Goal: Information Seeking & Learning: Learn about a topic

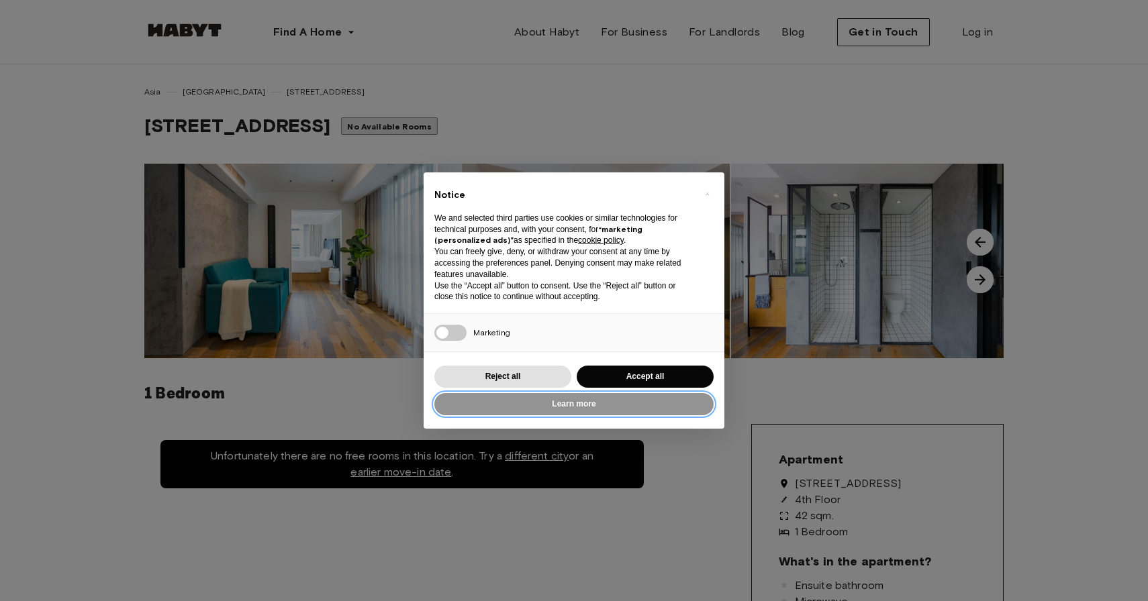
click at [575, 410] on button "Learn more" at bounding box center [573, 404] width 279 height 22
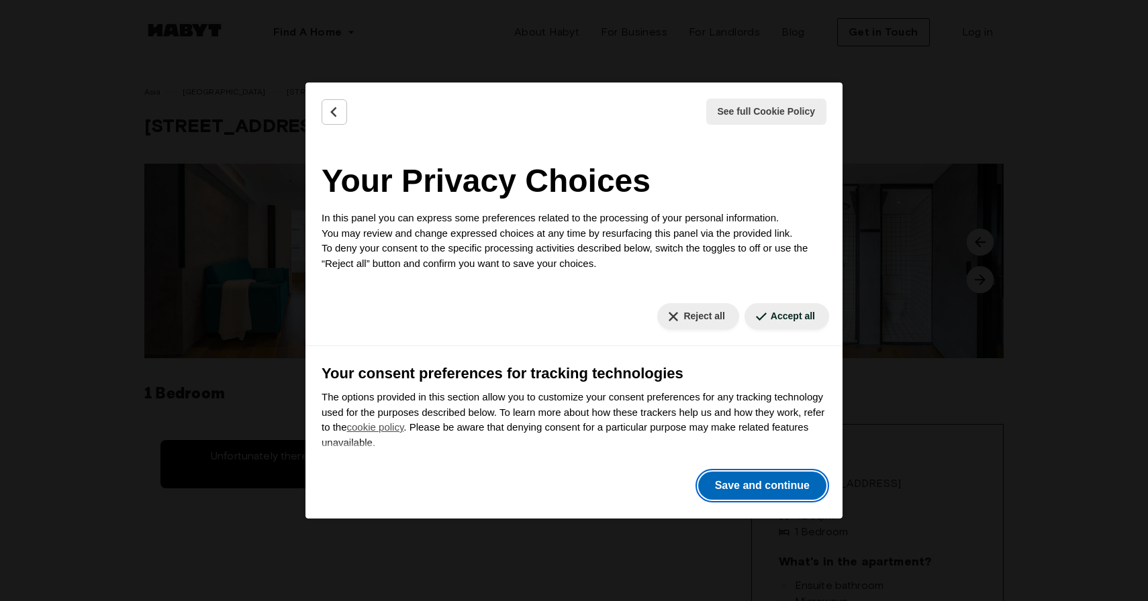
click at [782, 492] on button "Save and continue" at bounding box center [762, 486] width 128 height 28
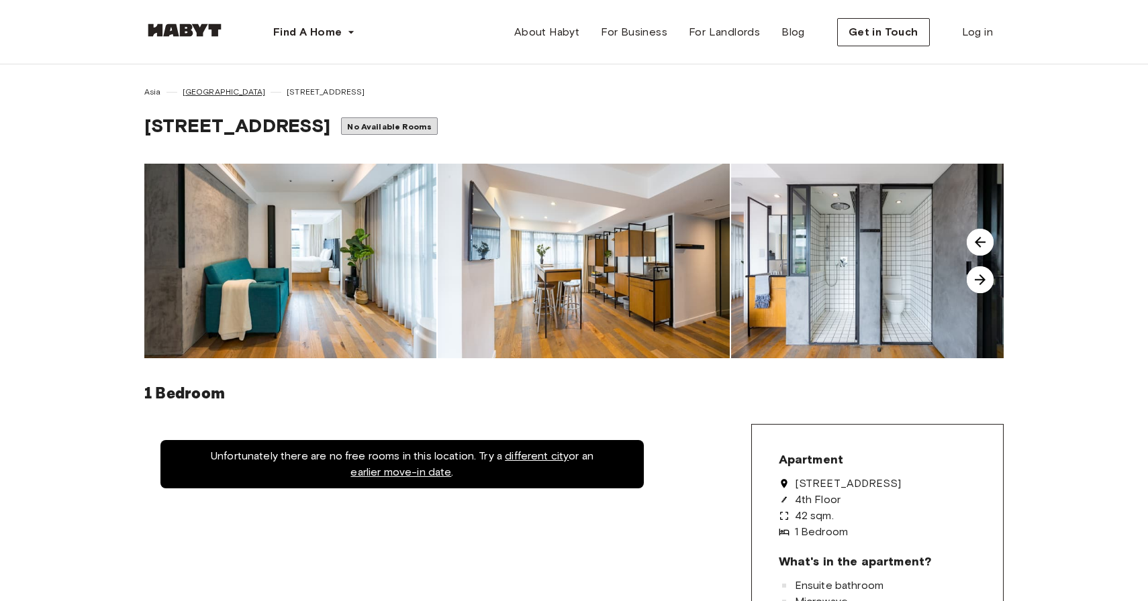
click at [207, 92] on span "[GEOGRAPHIC_DATA]" at bounding box center [224, 92] width 83 height 12
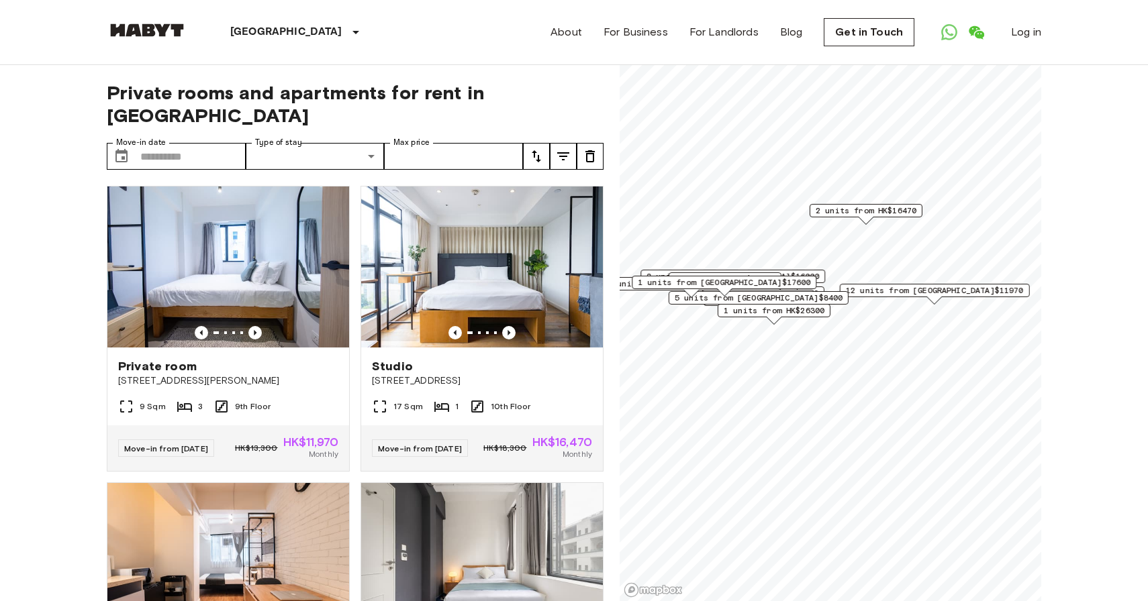
click at [889, 218] on div "2 units from HK$16470" at bounding box center [866, 214] width 113 height 21
click at [887, 210] on span "2 units from HK$16470" at bounding box center [866, 211] width 101 height 12
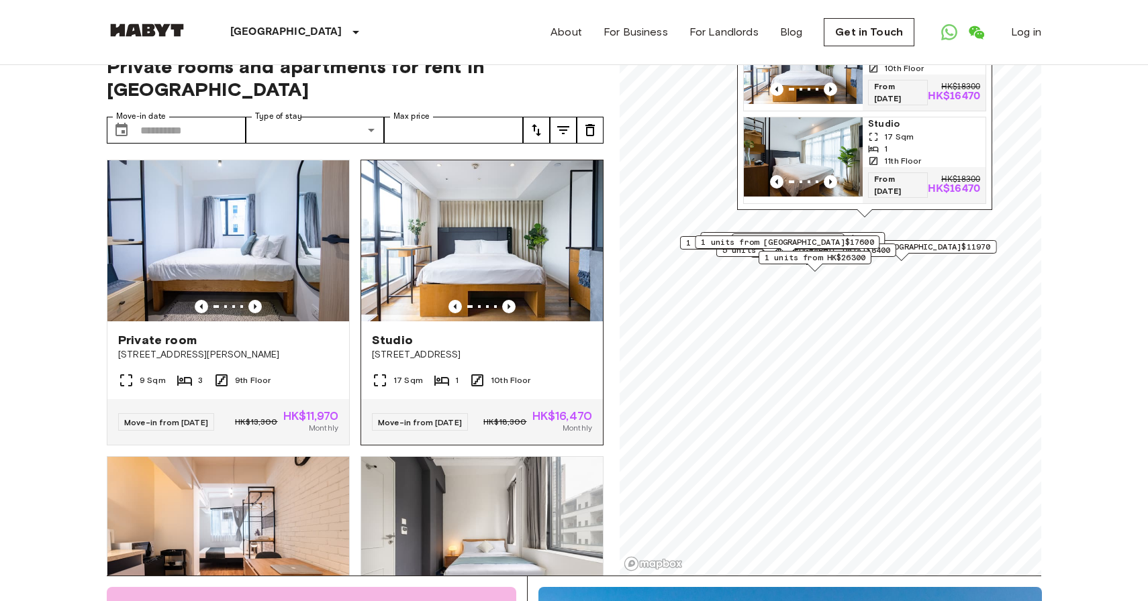
scroll to position [27, 0]
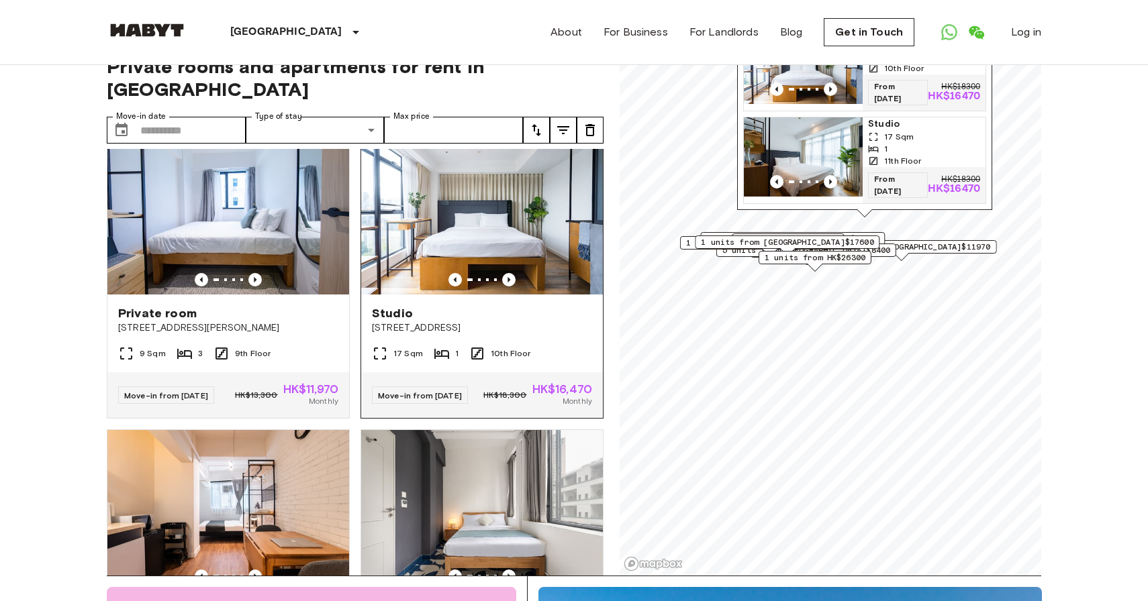
click at [401, 305] on span "Studio" at bounding box center [392, 313] width 41 height 16
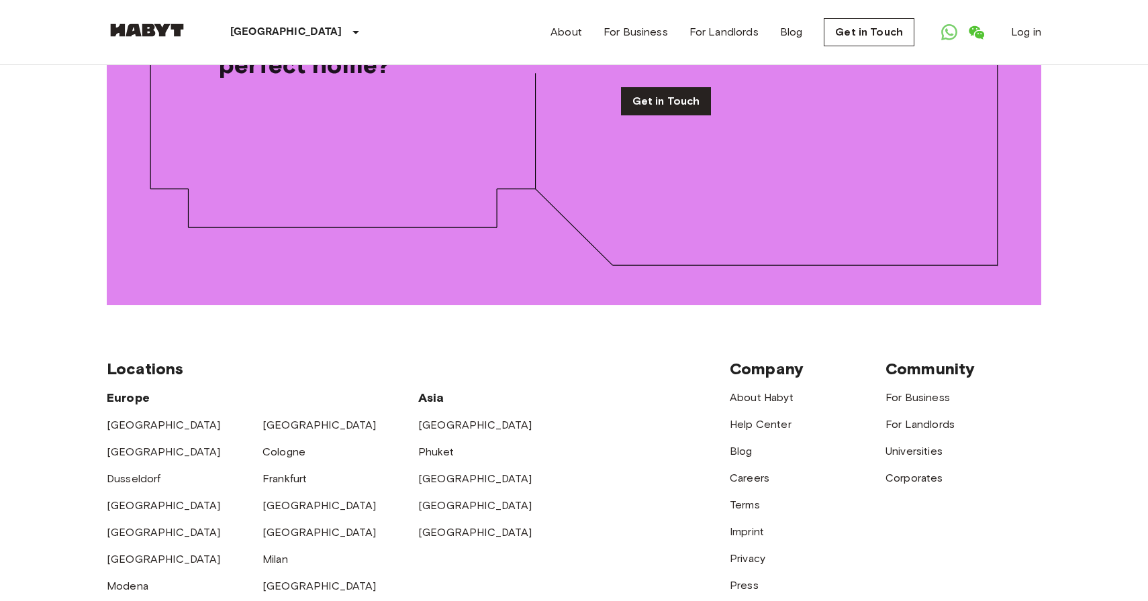
scroll to position [1878, 0]
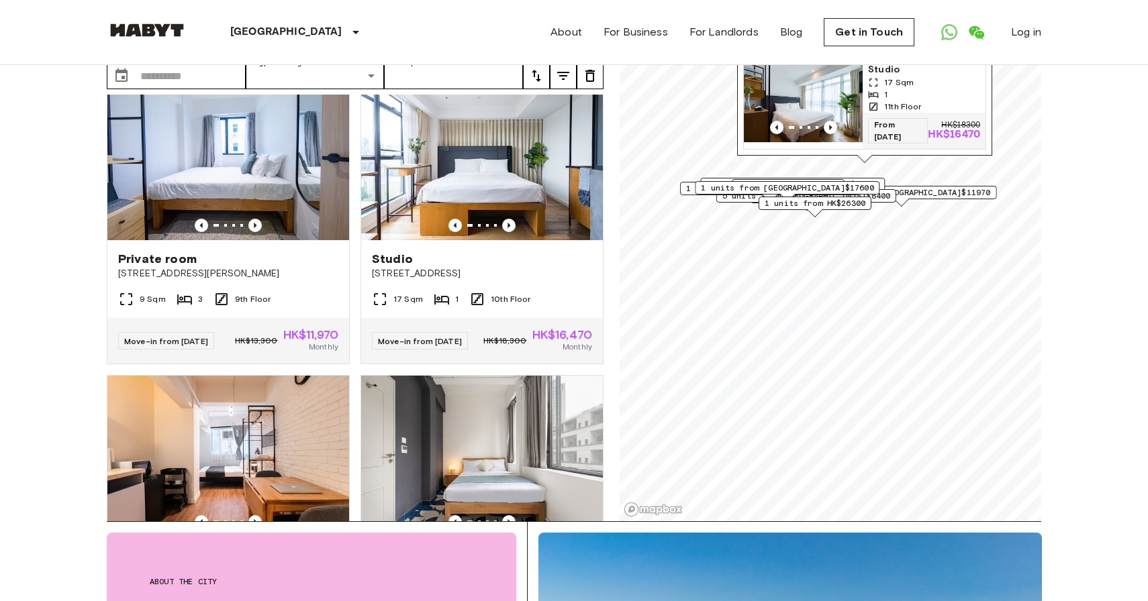
scroll to position [0, 0]
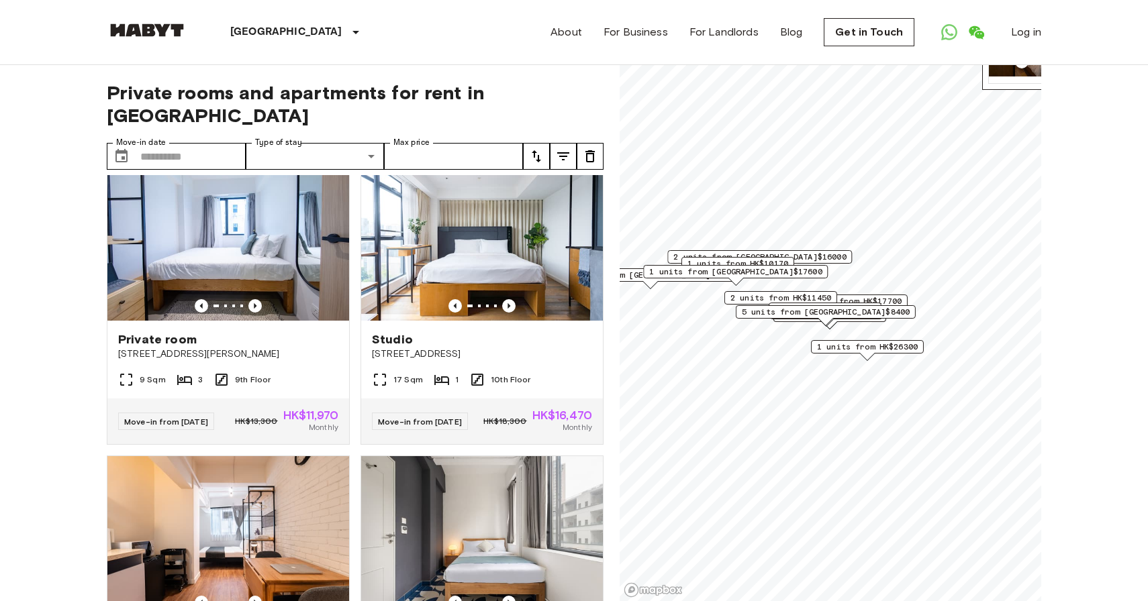
click at [833, 345] on span "1 units from HK$26300" at bounding box center [867, 347] width 101 height 12
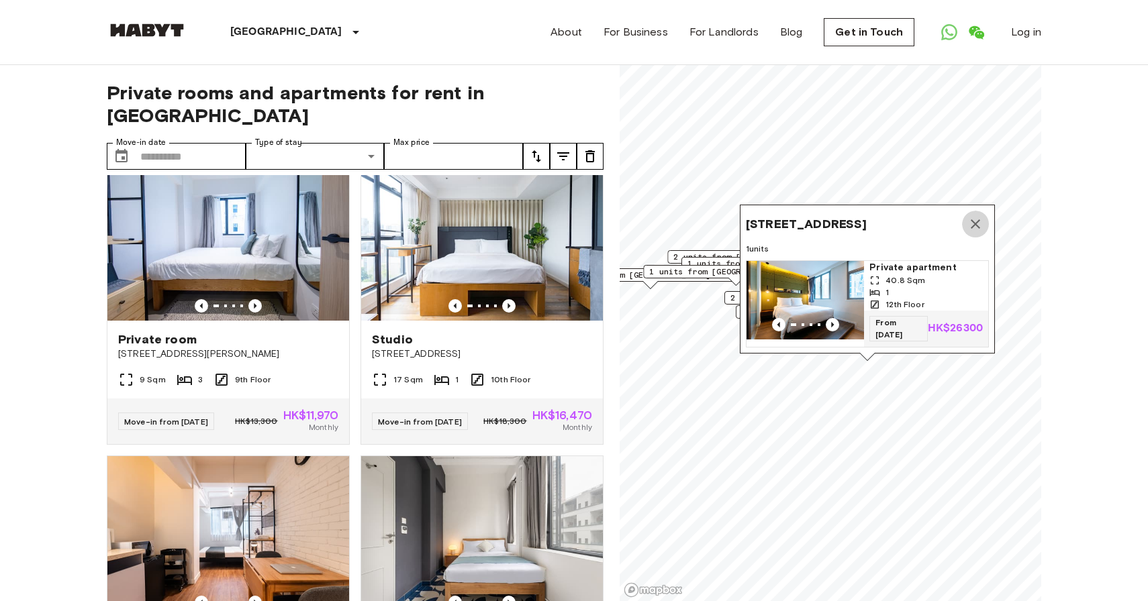
click at [975, 224] on icon "Map marker" at bounding box center [975, 224] width 16 height 16
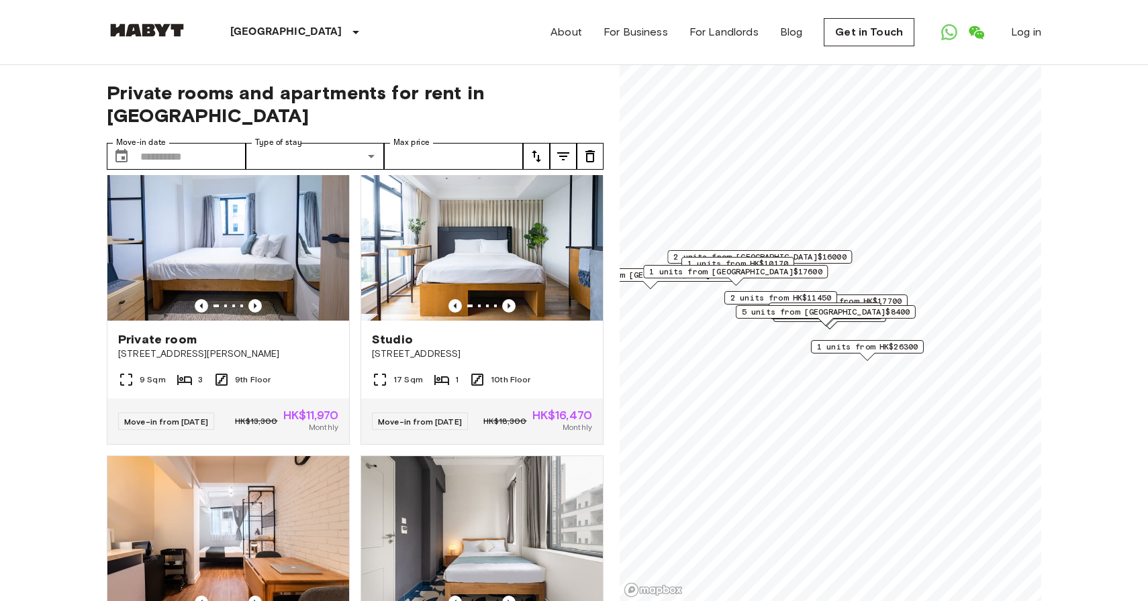
click at [820, 313] on span "5 units from [GEOGRAPHIC_DATA]$8400" at bounding box center [826, 312] width 168 height 12
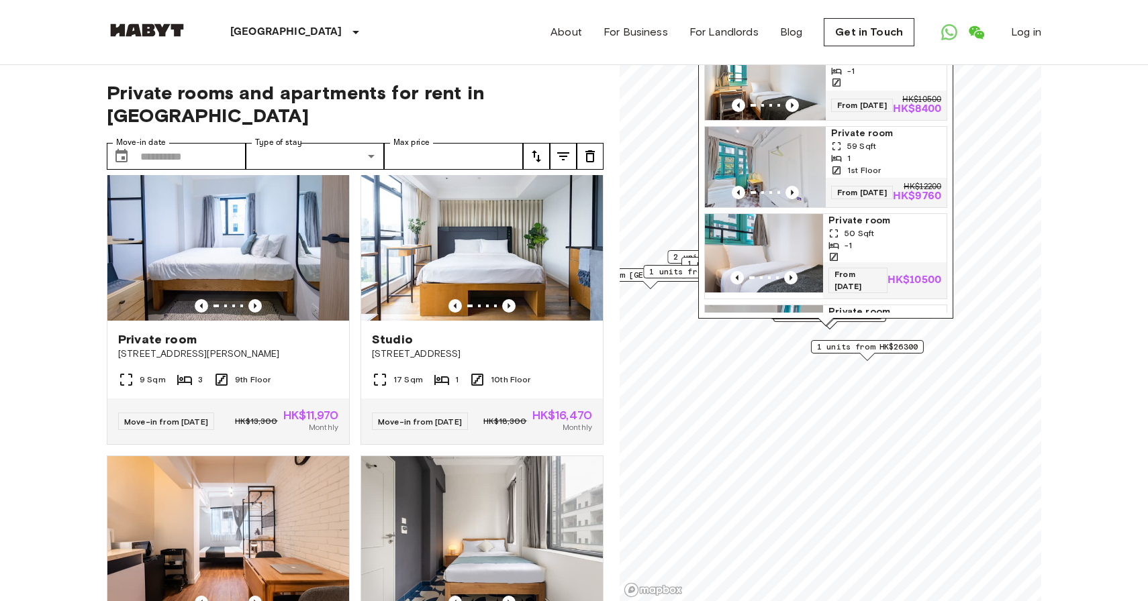
click at [657, 276] on span "1 units from [GEOGRAPHIC_DATA]$8520" at bounding box center [651, 275] width 168 height 12
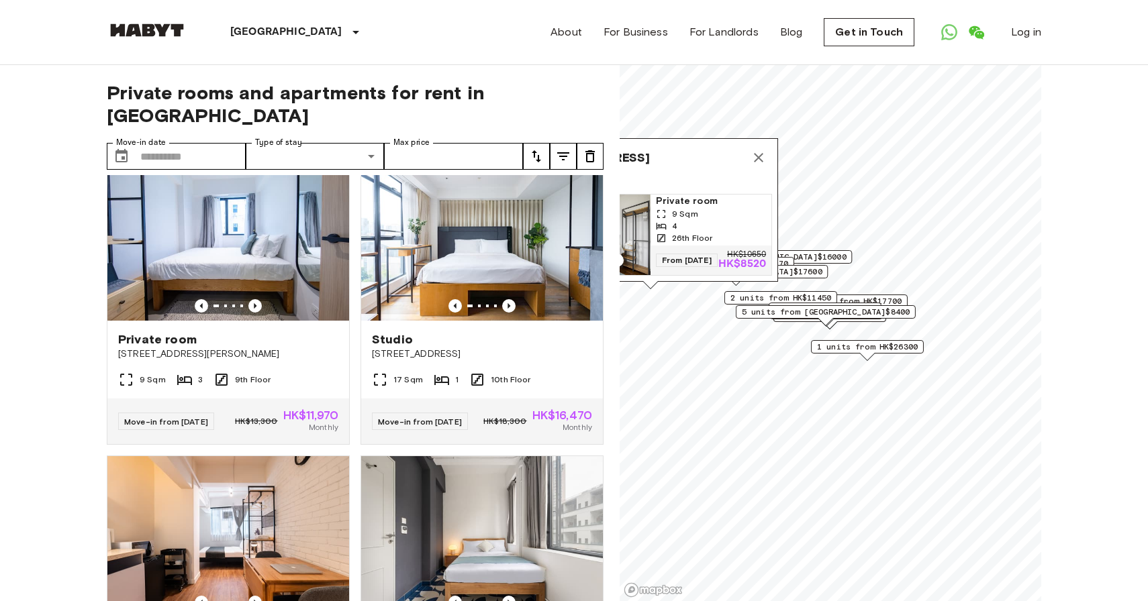
click at [740, 297] on span "2 units from HK$11450" at bounding box center [780, 298] width 101 height 12
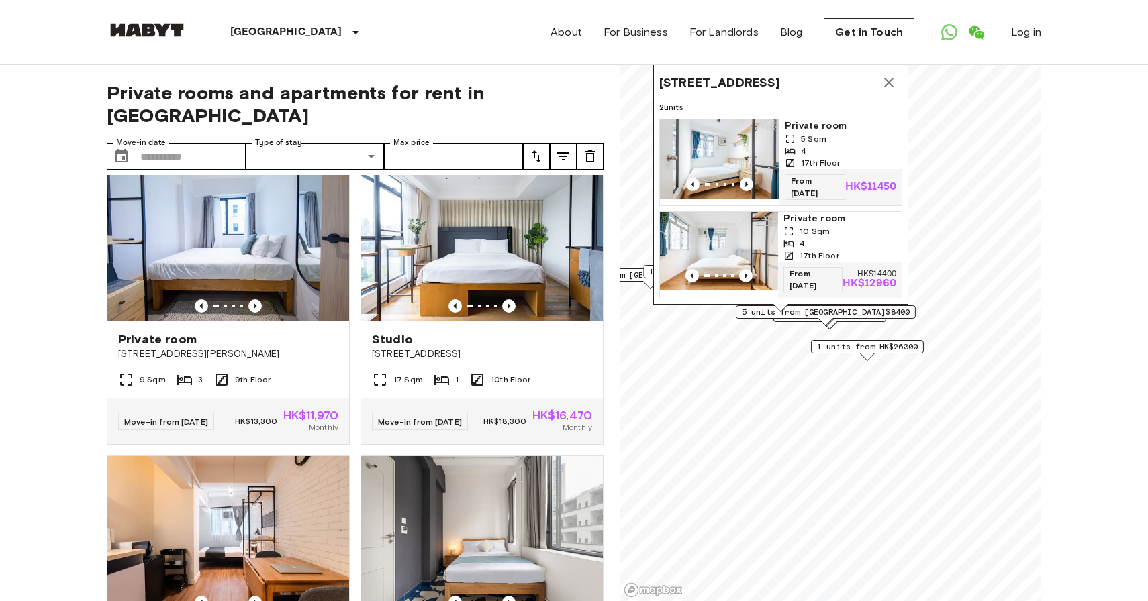
click at [842, 312] on span "5 units from [GEOGRAPHIC_DATA]$8400" at bounding box center [826, 312] width 168 height 12
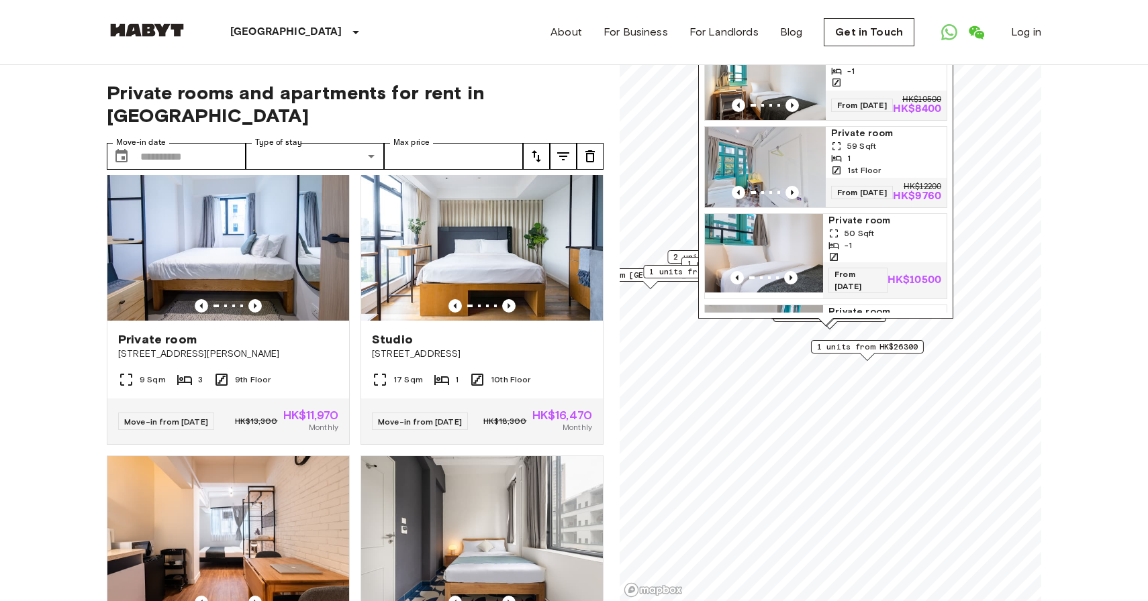
click at [879, 320] on div "88-[GEOGRAPHIC_DATA] 5 units Private room 50 Sqft -1 From [DATE] HK$10500 HK$84…" at bounding box center [825, 154] width 255 height 343
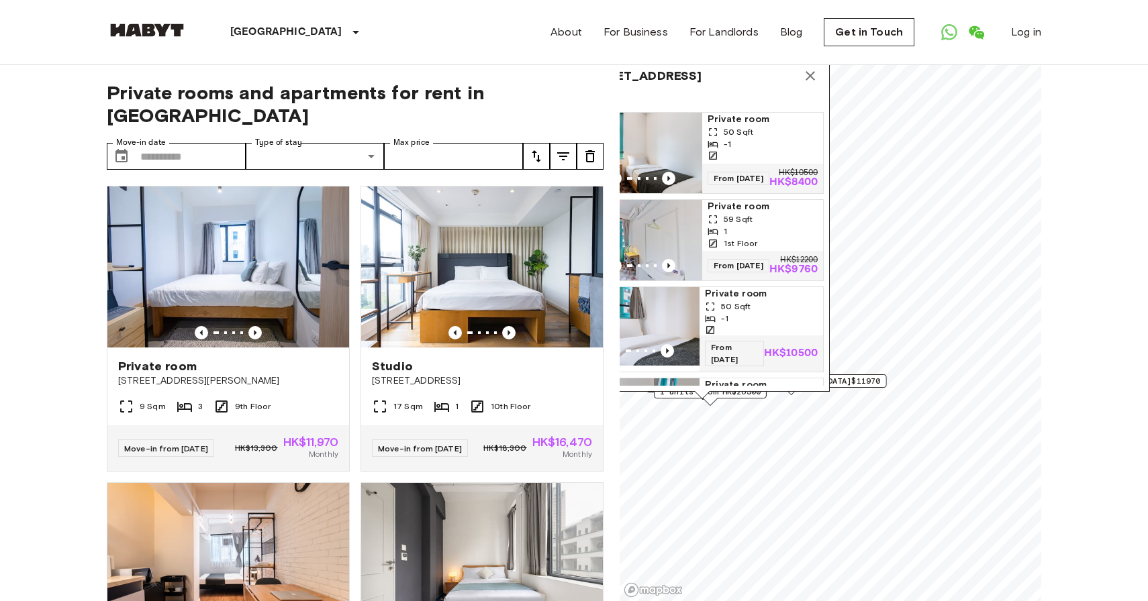
click at [453, 26] on div "[GEOGRAPHIC_DATA] [GEOGRAPHIC_DATA] [GEOGRAPHIC_DATA] [GEOGRAPHIC_DATA] [GEOGRA…" at bounding box center [574, 32] width 934 height 64
